Goal: Obtain resource: Obtain resource

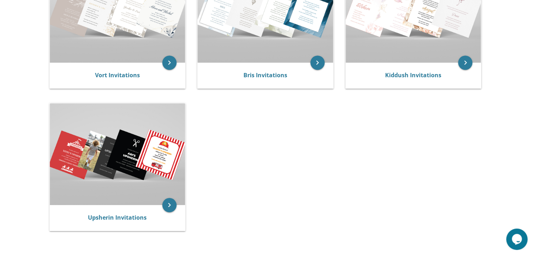
scroll to position [209, 0]
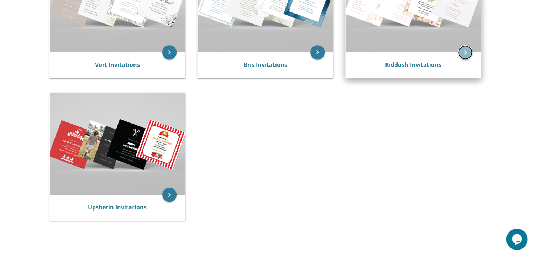
click at [466, 49] on icon "keyboard_arrow_right" at bounding box center [465, 52] width 14 height 14
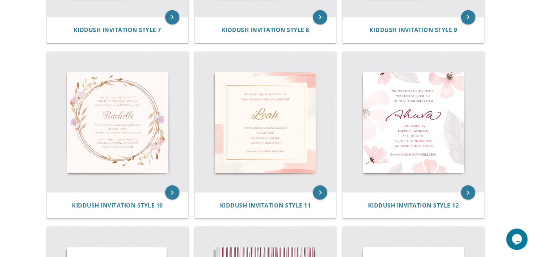
scroll to position [641, 0]
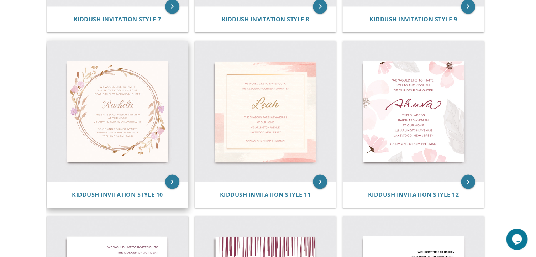
click at [131, 130] on img at bounding box center [117, 111] width 141 height 141
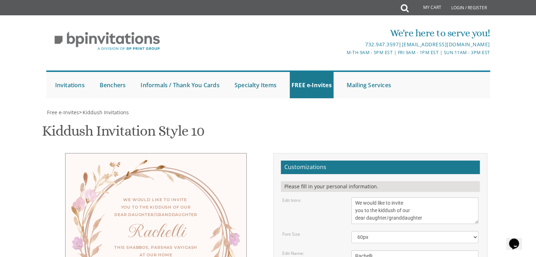
scroll to position [57, 0]
click at [353, 197] on textarea "We would like to invite you to the kiddush of our dear daughter/granddaughter" at bounding box center [414, 210] width 127 height 27
click at [411, 197] on textarea "We would like to invite you to the kiddush of our dear daughter/granddaughter" at bounding box center [414, 210] width 127 height 27
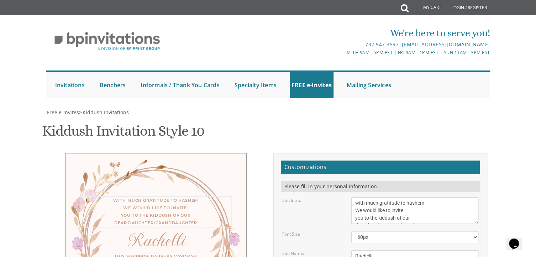
click at [476, 197] on textarea "We would like to invite you to the kiddush of our dear daughter/granddaughter" at bounding box center [414, 210] width 127 height 27
click at [415, 197] on textarea "We would like to invite you to the kiddush of our dear daughter/granddaughter" at bounding box center [414, 210] width 127 height 27
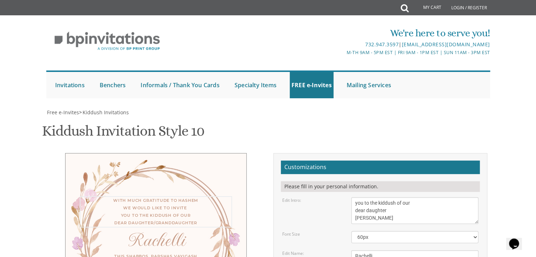
type textarea "with much gratitude to hashem We would like to invite you to the kiddush of our…"
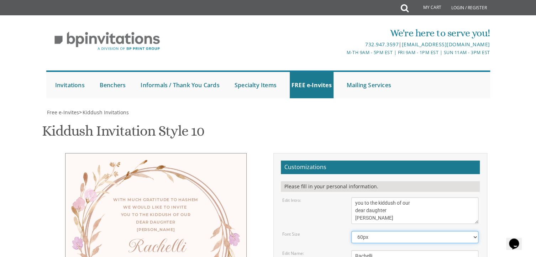
click at [385, 231] on select "40px 50px 60px 70px" at bounding box center [414, 237] width 127 height 12
click at [339, 231] on div "Font Size 40px 50px 60px 70px" at bounding box center [380, 237] width 207 height 12
click at [373, 250] on textarea "Rachelli" at bounding box center [414, 256] width 127 height 12
type textarea "[PERSON_NAME]"
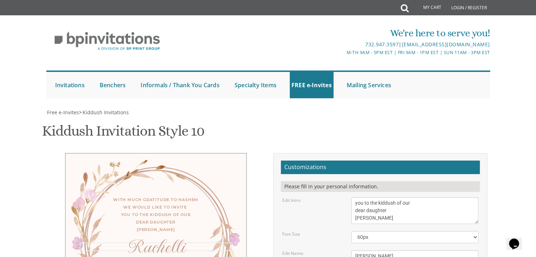
click at [373, 197] on textarea "We would like to invite you to the kiddush of our dear daughter/granddaughter" at bounding box center [414, 210] width 127 height 27
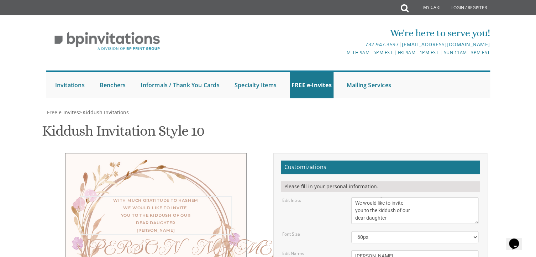
scroll to position [13, 0]
type textarea "with much gratitude to hashem We would like to invite you to the kiddush of our…"
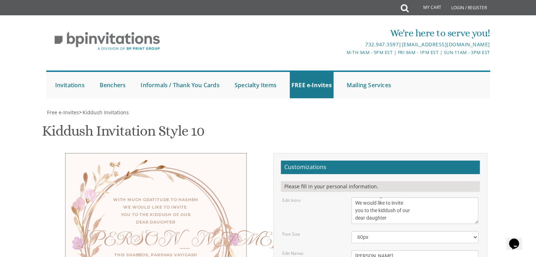
click at [320, 197] on div "Edit Intro: We would like to invite you to the kiddush of our dear daughter/gra…" at bounding box center [380, 210] width 207 height 27
click at [393, 231] on select "40px 50px 60px 70px" at bounding box center [414, 237] width 127 height 12
click at [380, 250] on textarea "Rachelli" at bounding box center [414, 256] width 127 height 12
drag, startPoint x: 475, startPoint y: 203, endPoint x: 468, endPoint y: 208, distance: 8.1
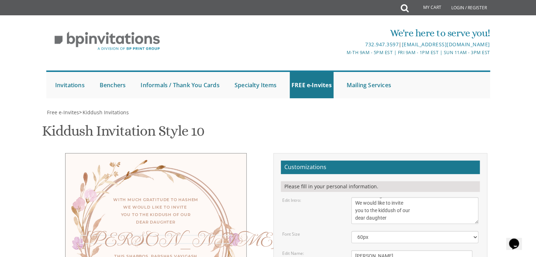
click at [468, 250] on textarea "Rachelli" at bounding box center [411, 258] width 121 height 17
drag, startPoint x: 353, startPoint y: 224, endPoint x: 154, endPoint y: 4, distance: 295.8
click at [390, 257] on html "My Cart Total: View Cart Item(s) Submit My Cart Total: View Cart Item(s) Login …" at bounding box center [268, 128] width 536 height 257
click at [404, 231] on select "40px 50px 60px 70px" at bounding box center [414, 237] width 127 height 12
select select "70px"
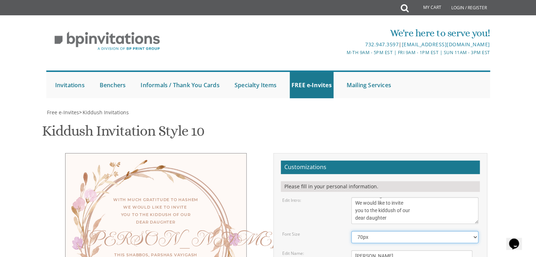
click at [351, 231] on select "40px 50px 60px 70px" at bounding box center [414, 237] width 127 height 12
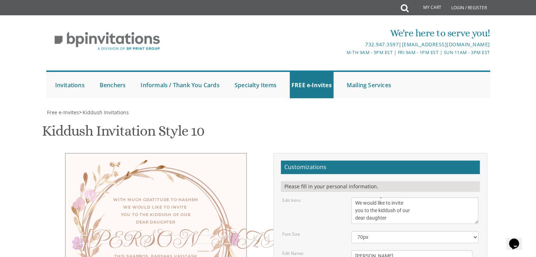
drag, startPoint x: 380, startPoint y: 199, endPoint x: 334, endPoint y: 190, distance: 46.4
click at [320, 250] on div "Edit Name:" at bounding box center [311, 253] width 69 height 6
click at [368, 250] on textarea "Rachelli" at bounding box center [411, 258] width 121 height 17
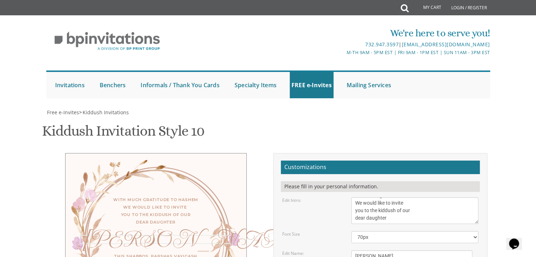
click at [351, 250] on textarea "Rachelli" at bounding box center [411, 258] width 121 height 17
type textarea "[PERSON_NAME]"
click at [330, 250] on div "Edit Name:" at bounding box center [311, 253] width 69 height 6
drag, startPoint x: 353, startPoint y: 221, endPoint x: 450, endPoint y: 174, distance: 107.9
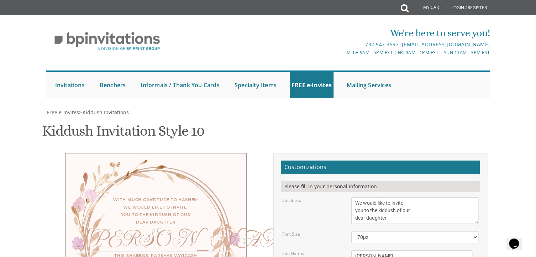
type textarea "shemini atzeres bais medrash of [PERSON_NAME] only"
drag, startPoint x: 406, startPoint y: 175, endPoint x: 346, endPoint y: 149, distance: 65.8
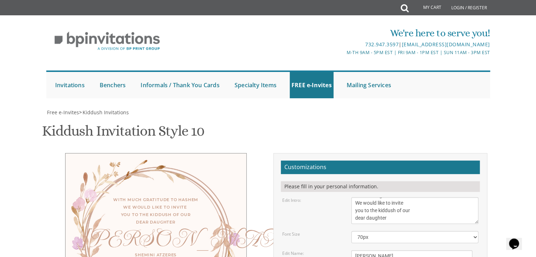
scroll to position [148, 0]
type textarea "[PERSON_NAME] & [PERSON_NAME]"
type input "[EMAIL_ADDRESS][DOMAIN_NAME]"
